Goal: Task Accomplishment & Management: Use online tool/utility

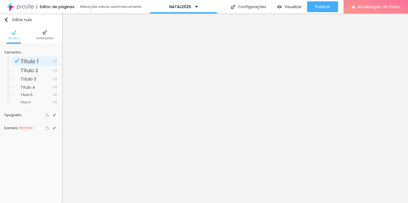
click at [49, 33] on li "Avançado" at bounding box center [44, 35] width 17 height 18
click at [56, 114] on button "button" at bounding box center [55, 115] width 8 height 8
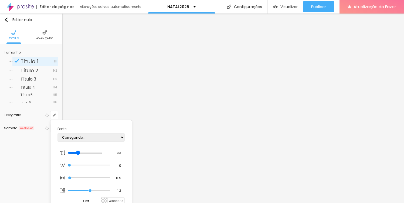
type input "1"
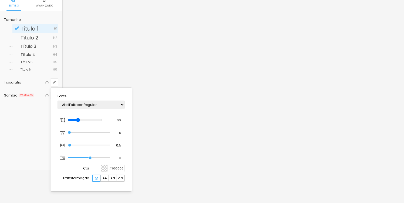
scroll to position [48, 0]
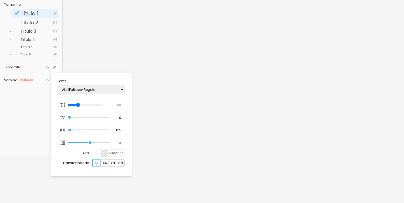
click at [232, 135] on div at bounding box center [202, 101] width 404 height 203
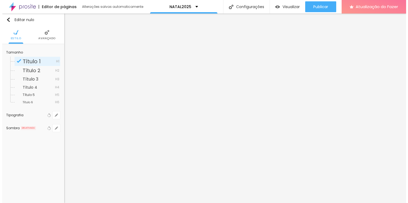
scroll to position [0, 0]
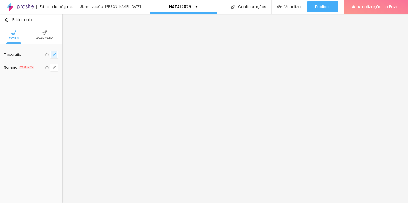
click at [52, 54] on button "button" at bounding box center [55, 55] width 8 height 8
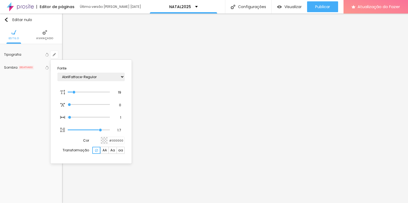
click at [372, 132] on div at bounding box center [204, 101] width 408 height 203
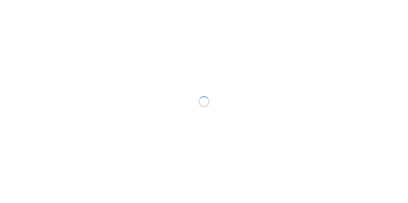
click at [152, 104] on div at bounding box center [204, 101] width 408 height 203
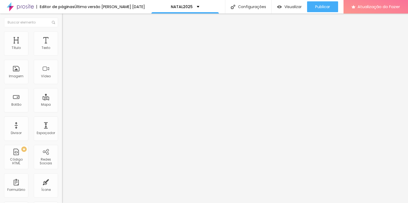
click at [65, 46] on font "Trocar imagem" at bounding box center [78, 44] width 26 height 5
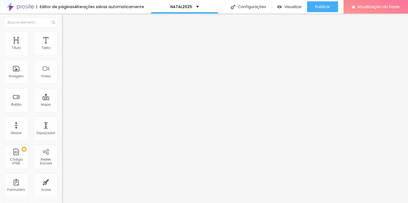
click at [65, 46] on font "Trocar imagem" at bounding box center [78, 44] width 26 height 5
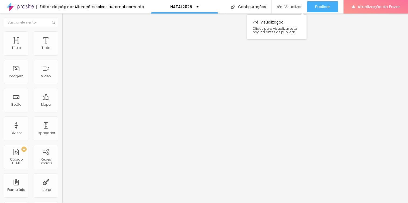
click at [288, 5] on font "Visualizar" at bounding box center [293, 6] width 17 height 5
